Goal: Check status: Check status

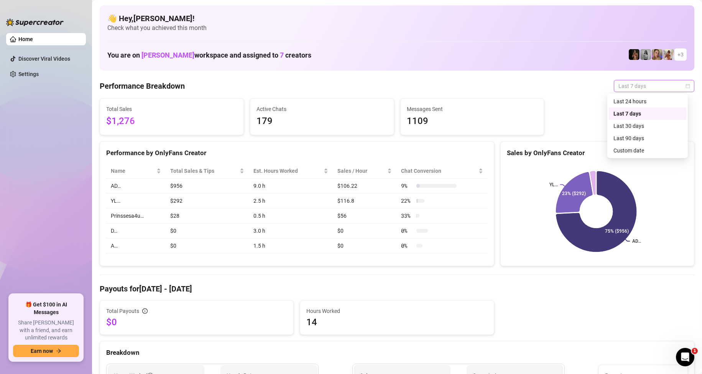
click at [658, 83] on span "Last 7 days" at bounding box center [654, 86] width 71 height 12
click at [637, 151] on div "Custom date" at bounding box center [648, 150] width 68 height 8
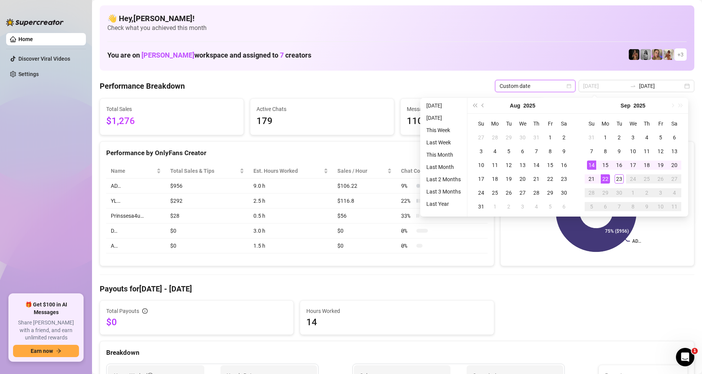
type input "[DATE]"
click at [277, 80] on div "Performance Breakdown Custom date Custom date [DATE] [DATE]" at bounding box center [397, 86] width 595 height 12
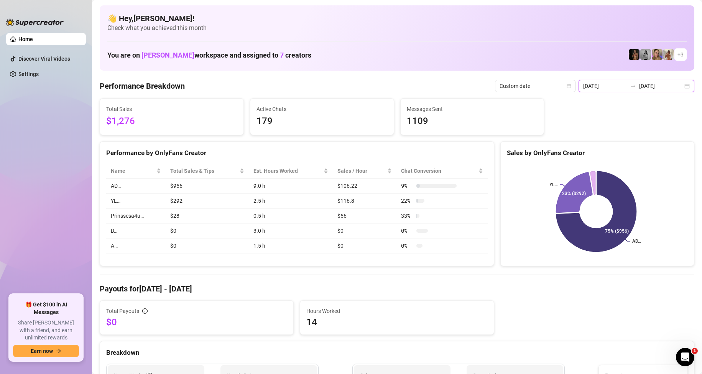
click at [667, 89] on input "[DATE]" at bounding box center [661, 86] width 44 height 8
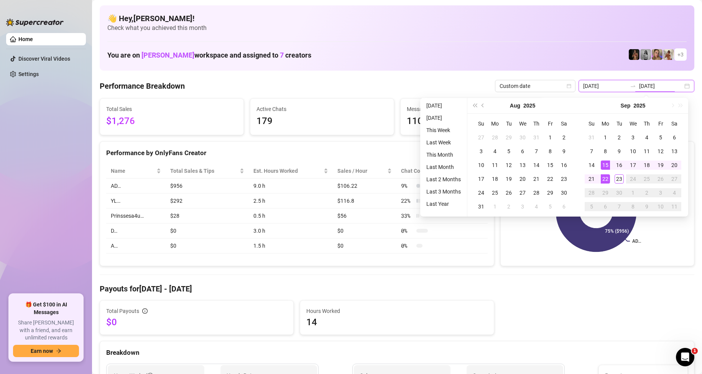
click at [683, 88] on div "[DATE] [DATE]" at bounding box center [637, 86] width 116 height 12
type input "[DATE]"
click at [606, 135] on div "1" at bounding box center [605, 137] width 9 height 9
type input "[DATE]"
click at [616, 177] on div "23" at bounding box center [619, 178] width 9 height 9
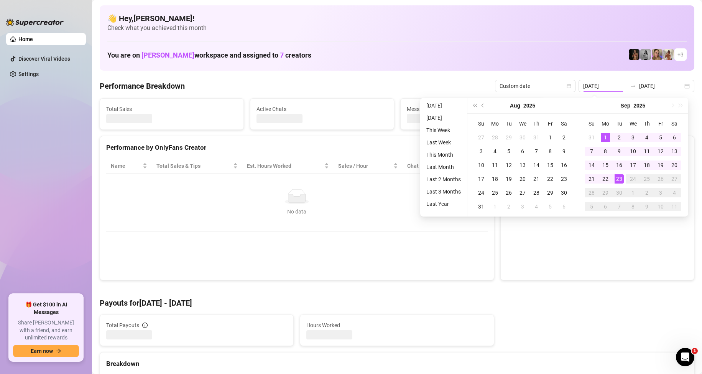
type input "[DATE]"
